Goal: Task Accomplishment & Management: Complete application form

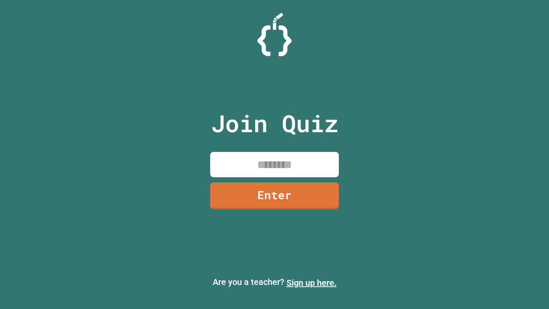
click at [311, 283] on link "Sign up here." at bounding box center [312, 283] width 50 height 10
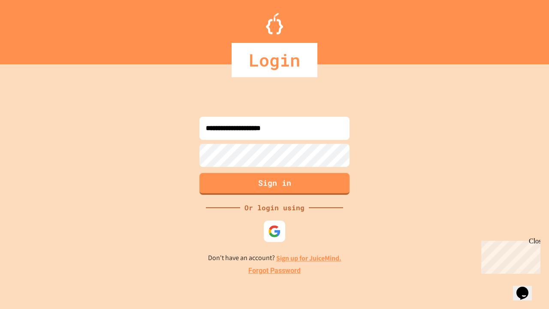
type input "**********"
